Goal: Transaction & Acquisition: Book appointment/travel/reservation

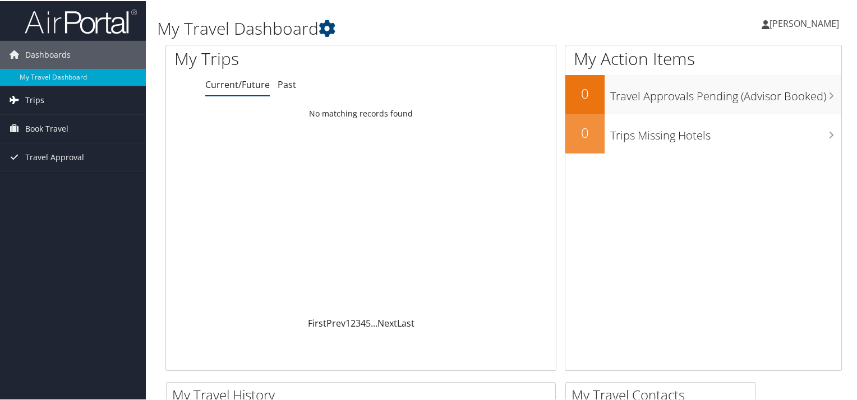
click at [39, 98] on span "Trips" at bounding box center [34, 99] width 19 height 28
click at [54, 174] on span "Book Travel" at bounding box center [46, 178] width 43 height 28
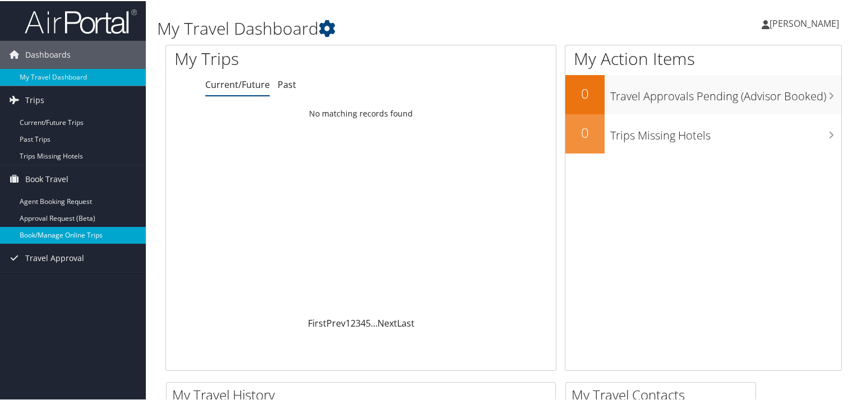
click at [70, 233] on link "Book/Manage Online Trips" at bounding box center [73, 234] width 146 height 17
